Goal: Task Accomplishment & Management: Manage account settings

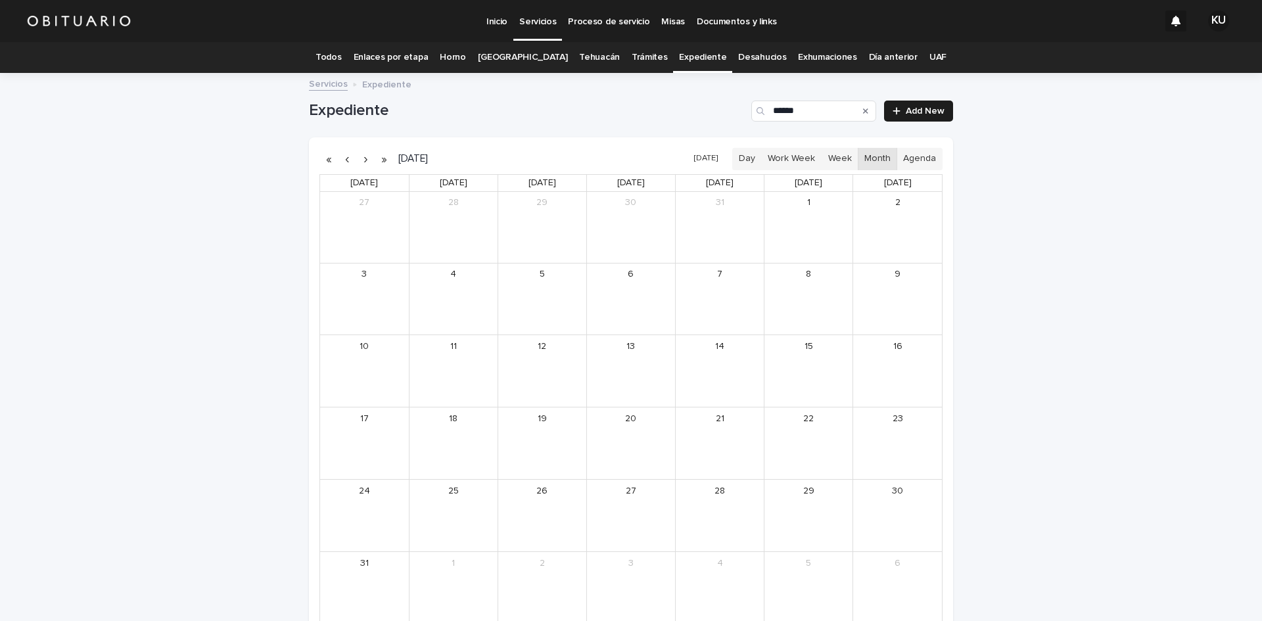
click at [341, 59] on link "Todos" at bounding box center [328, 57] width 26 height 31
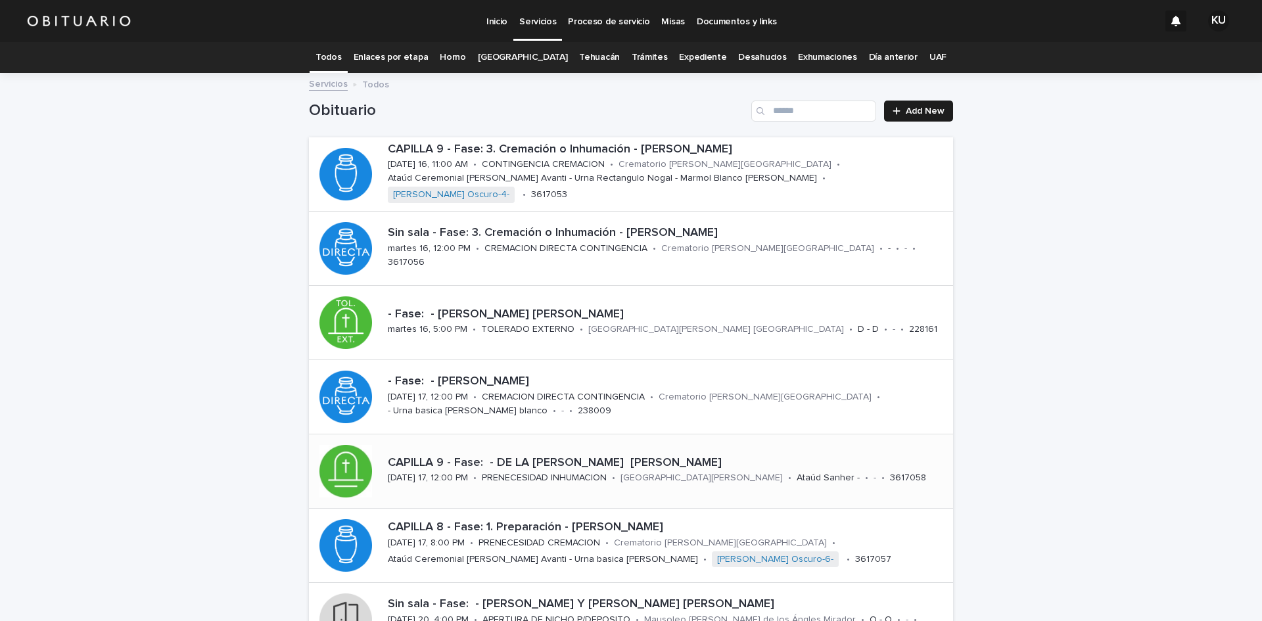
click at [699, 456] on p "CAPILLA 9 - Fase: - DE LA [PERSON_NAME] [PERSON_NAME]" at bounding box center [668, 463] width 560 height 14
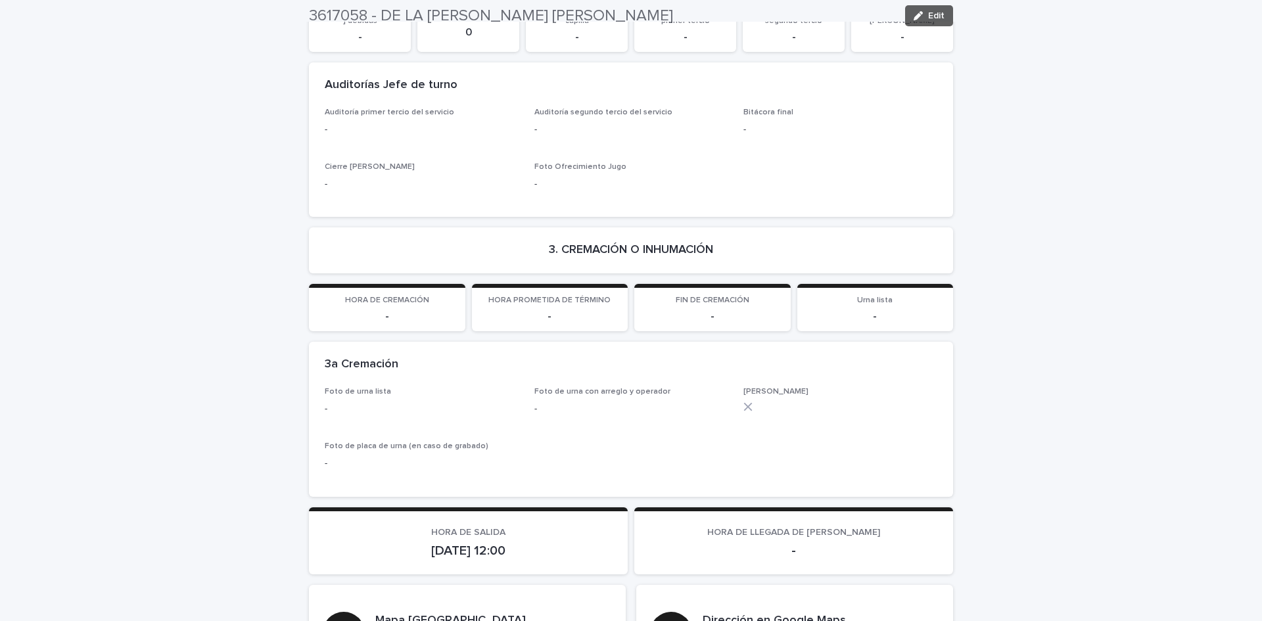
scroll to position [2900, 0]
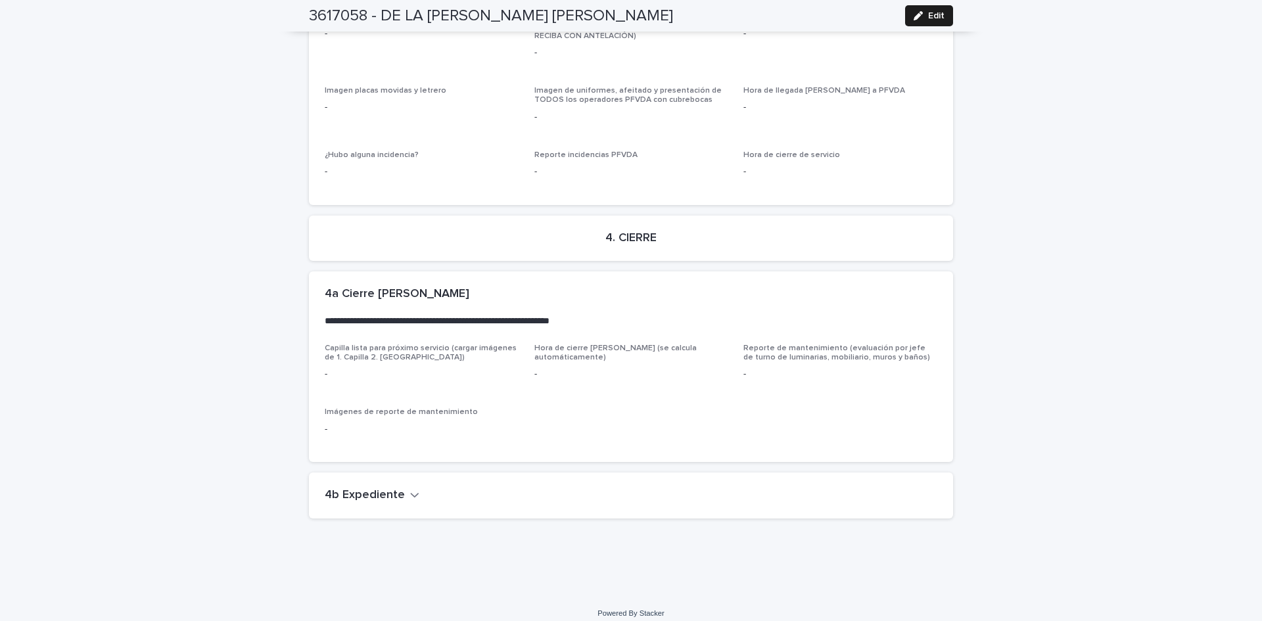
click at [371, 488] on h2 "4b Expediente" at bounding box center [365, 495] width 80 height 14
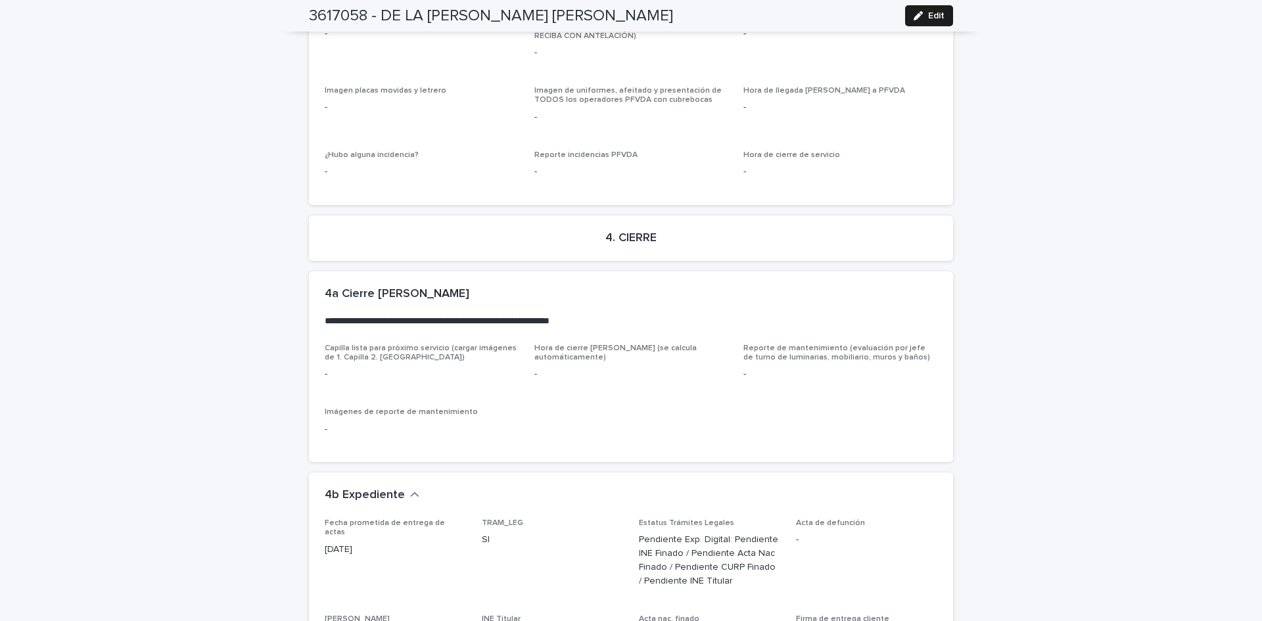
scroll to position [3278, 0]
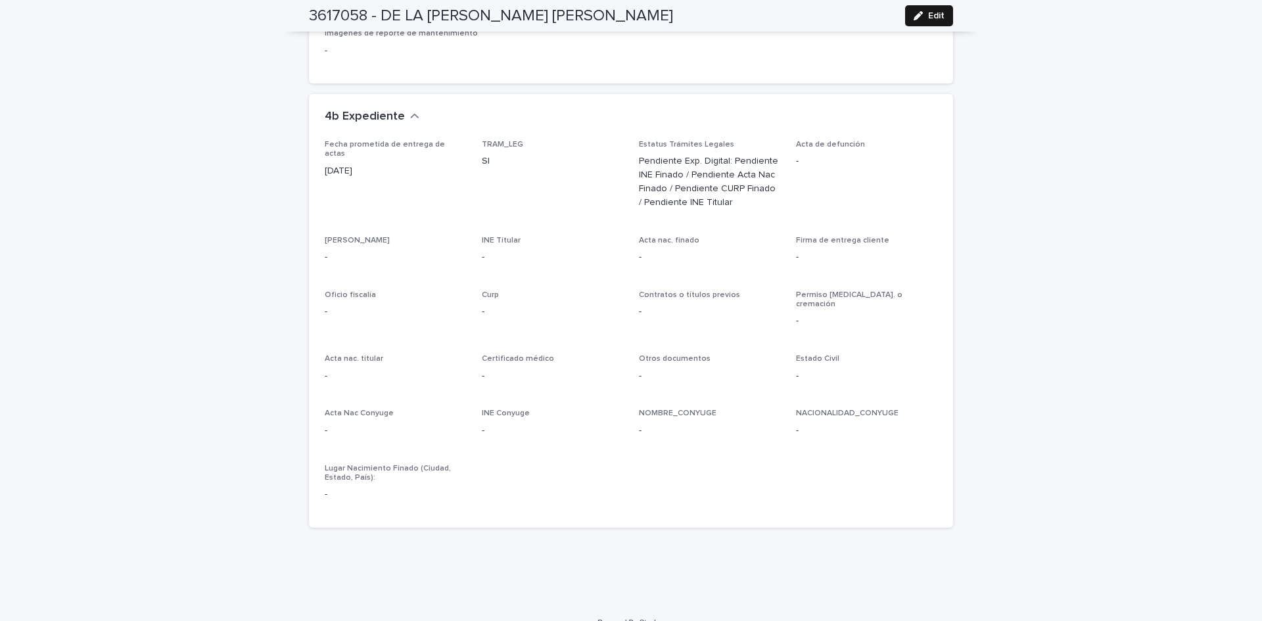
click at [928, 17] on span "Edit" at bounding box center [936, 15] width 16 height 9
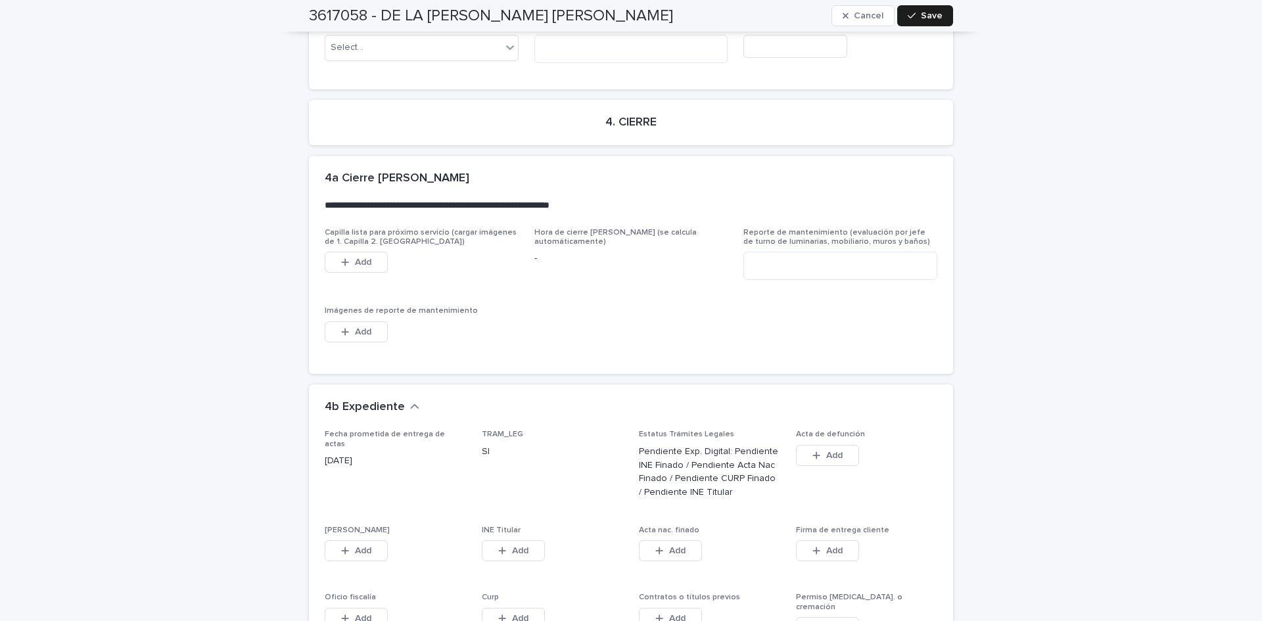
scroll to position [3631, 0]
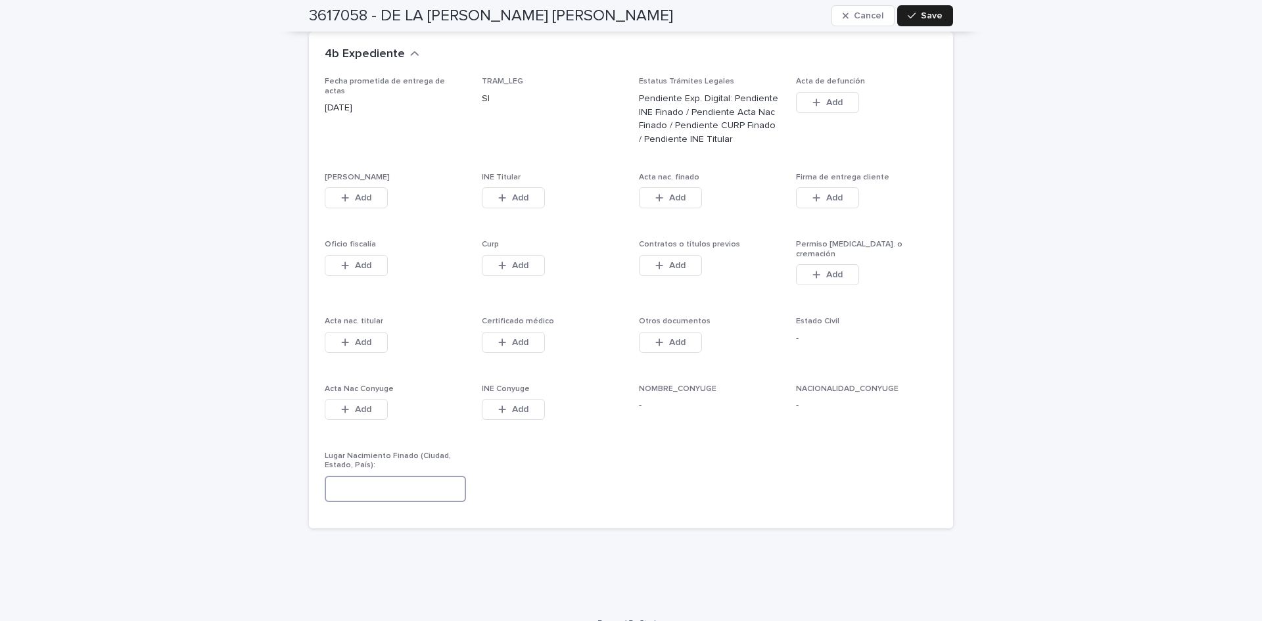
click at [395, 476] on input at bounding box center [395, 489] width 141 height 26
type input "*"
type input "**********"
click at [945, 15] on button "Save" at bounding box center [925, 15] width 56 height 21
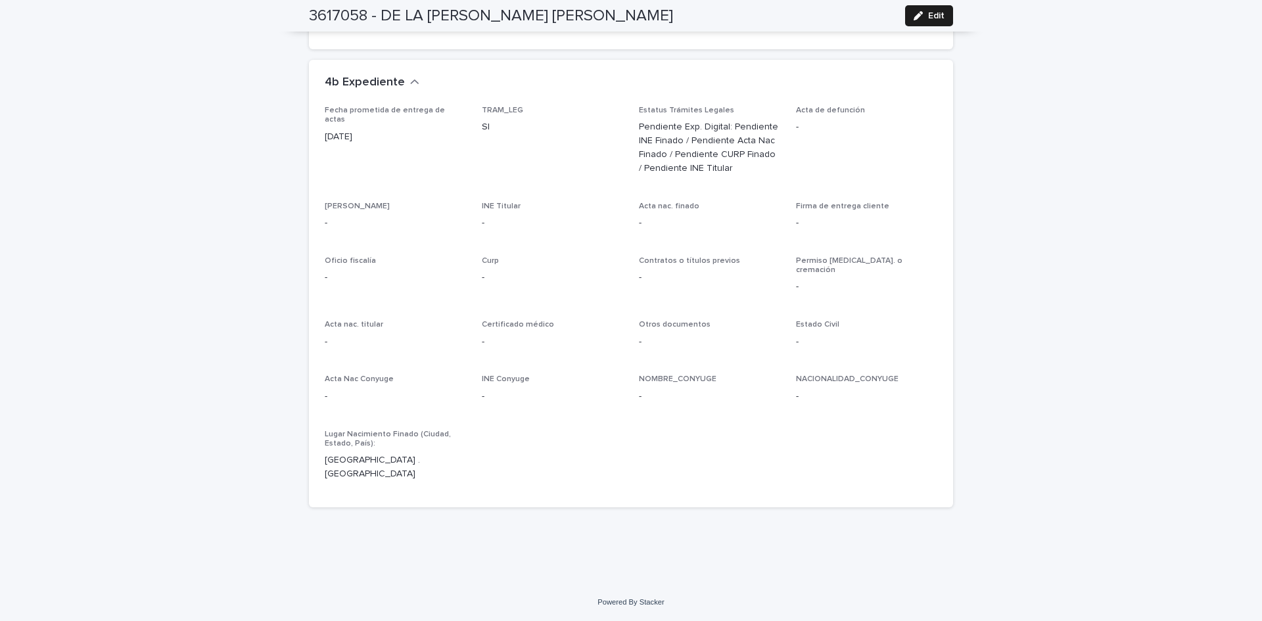
scroll to position [3278, 0]
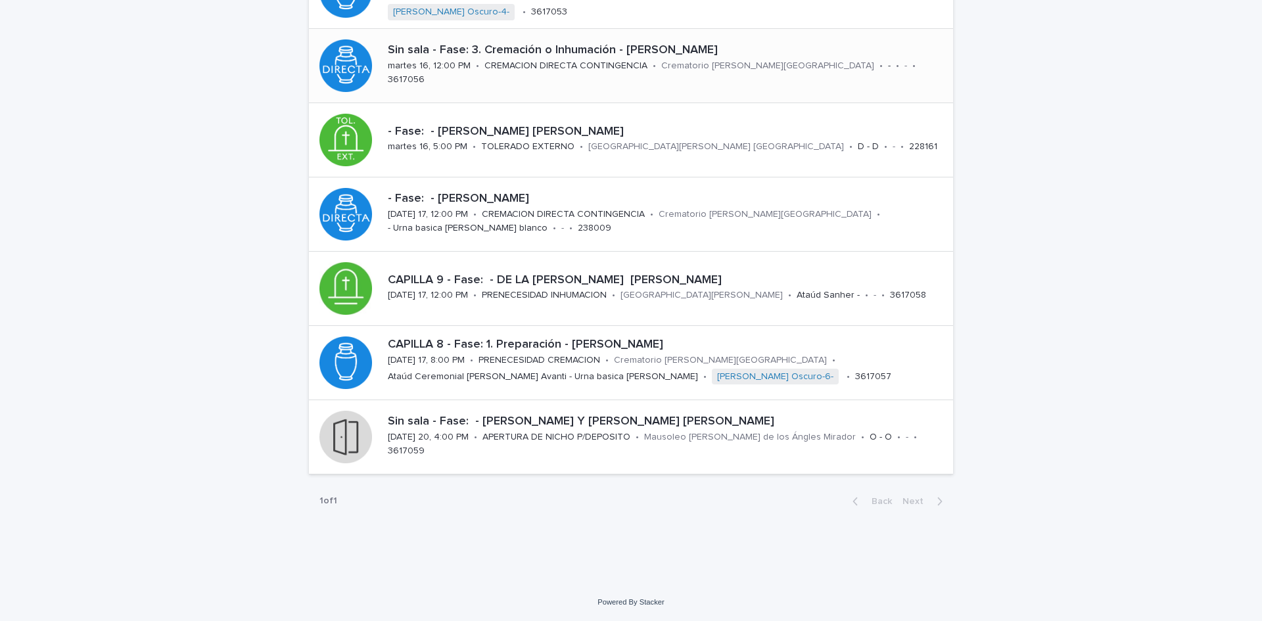
scroll to position [42, 0]
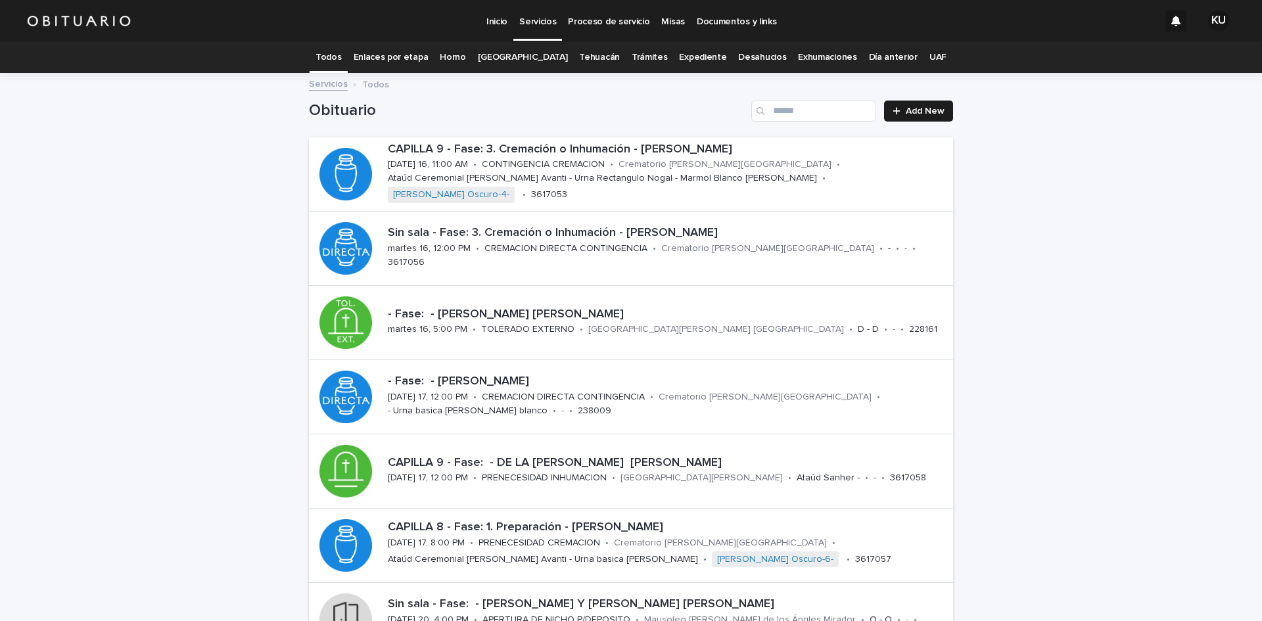
scroll to position [183, 0]
